Goal: Task Accomplishment & Management: Use online tool/utility

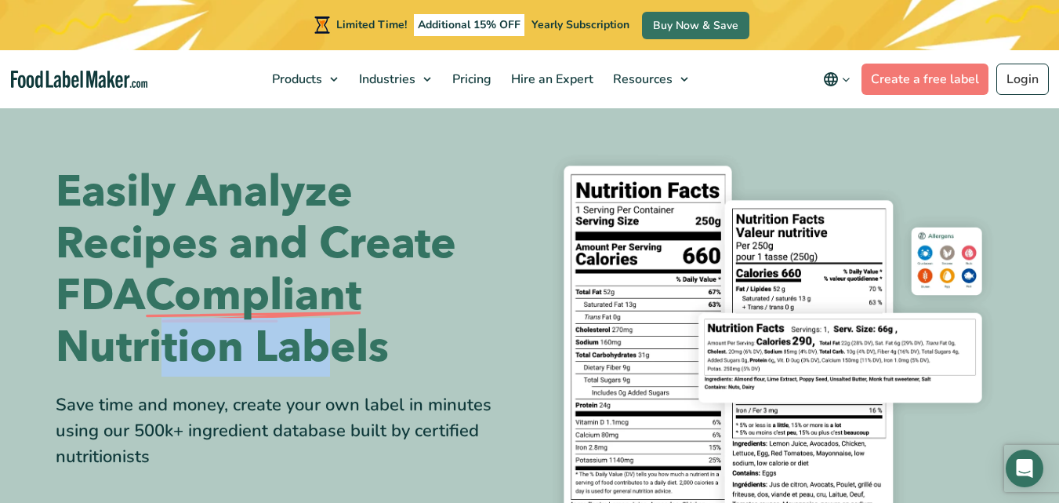
drag, startPoint x: 152, startPoint y: 324, endPoint x: 294, endPoint y: 356, distance: 145.5
click at [294, 356] on h1 "Easily Analyze Recipes and Create FDA Compliant Nutrition Labels" at bounding box center [287, 269] width 463 height 207
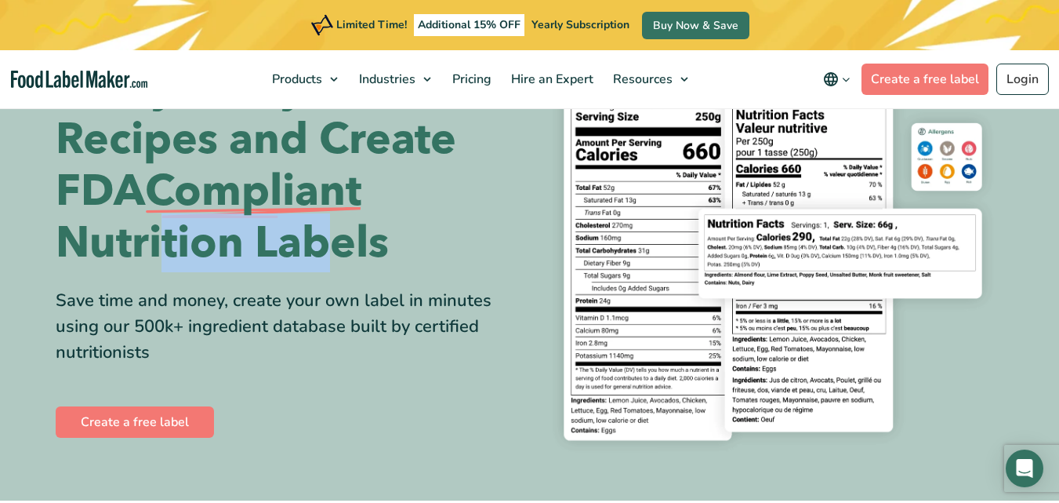
scroll to position [140, 0]
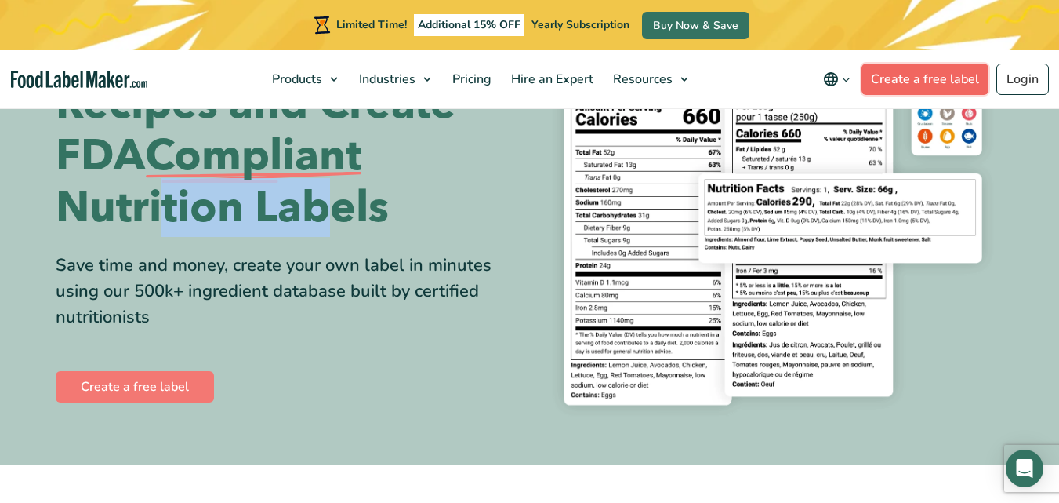
click at [953, 73] on link "Create a free label" at bounding box center [925, 79] width 127 height 31
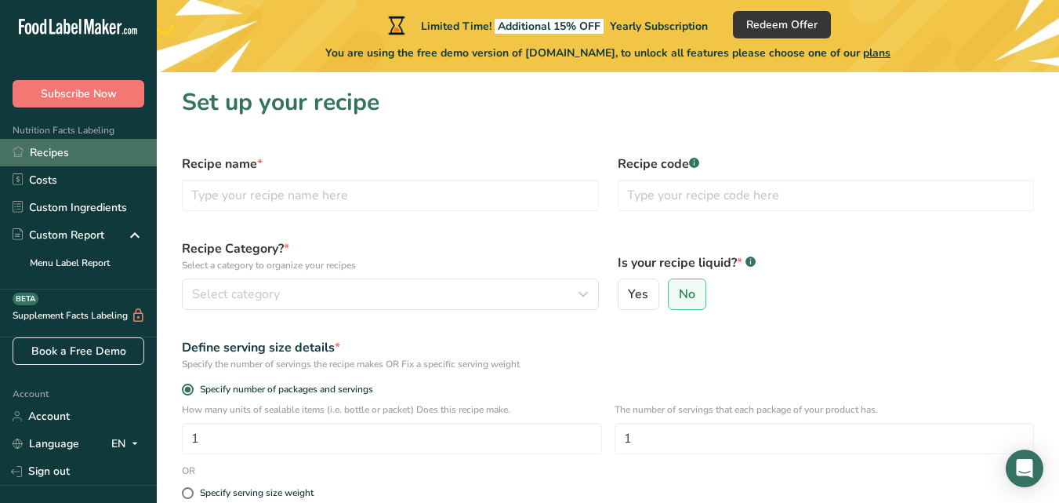
click at [75, 154] on link "Recipes" at bounding box center [78, 152] width 157 height 27
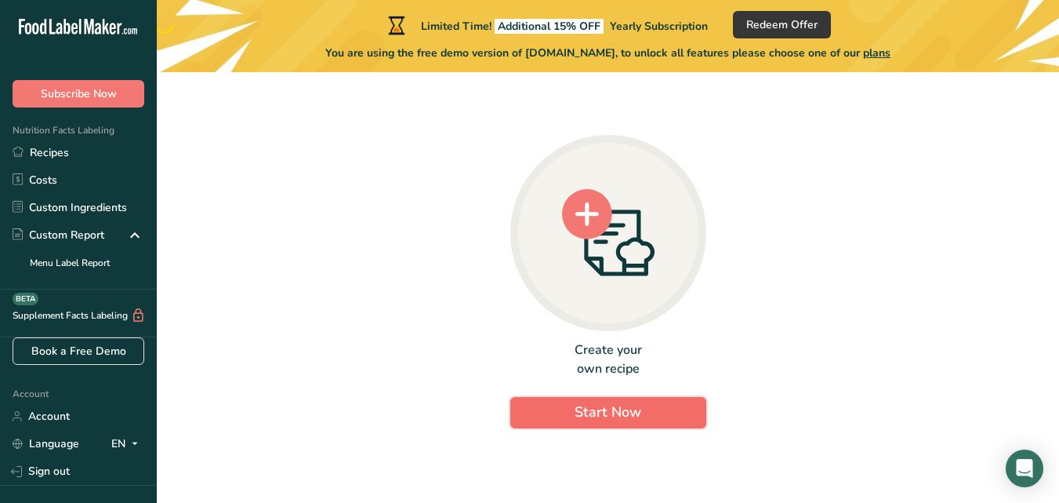
click at [587, 401] on button "Start Now" at bounding box center [609, 412] width 196 height 31
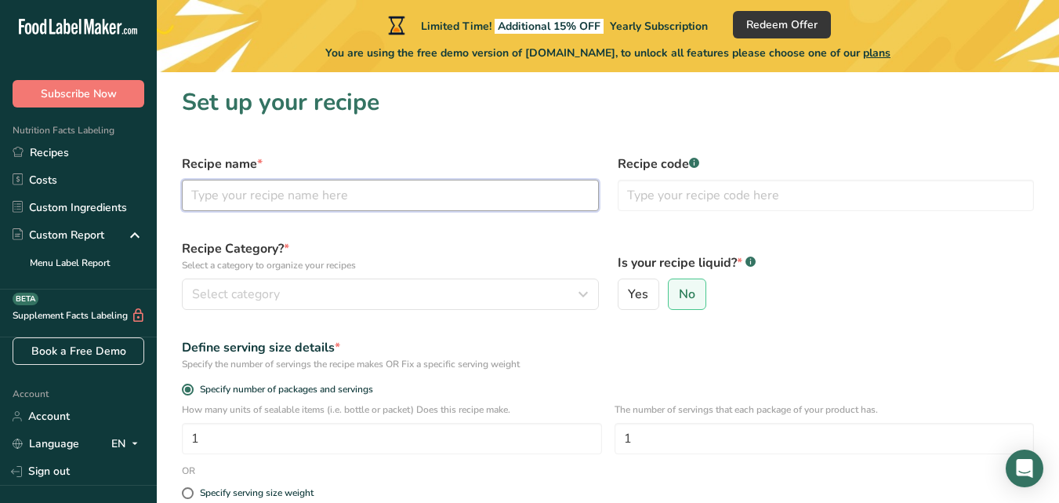
click at [325, 200] on input "text" at bounding box center [390, 195] width 417 height 31
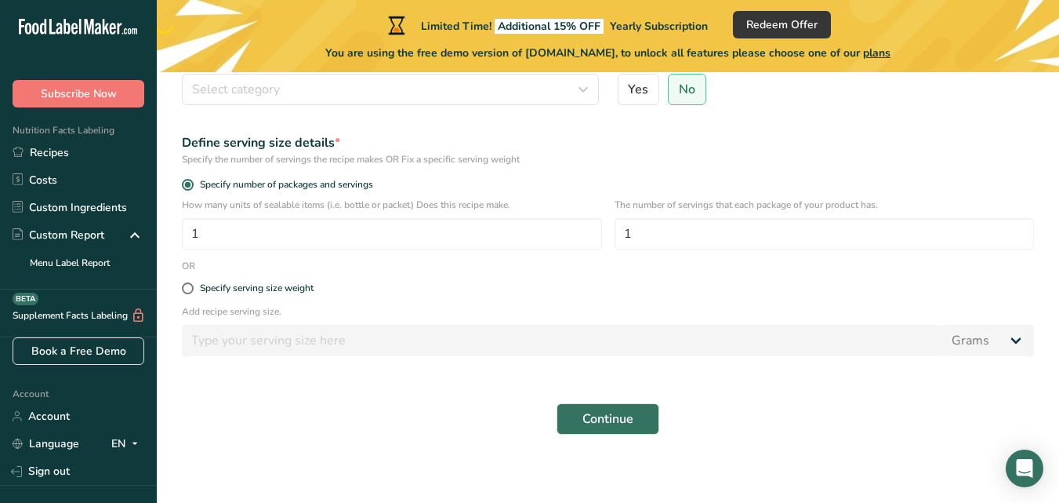
scroll to position [212, 0]
